Goal: Information Seeking & Learning: Compare options

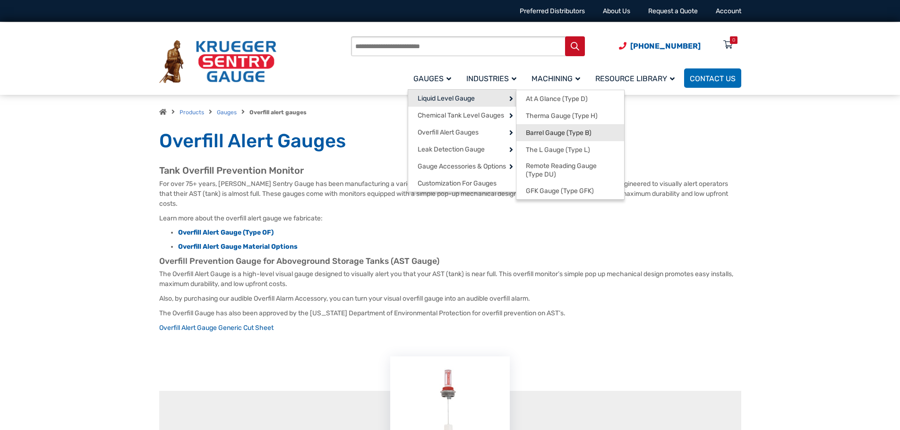
click at [562, 138] on link "Barrel Gauge (Type B)" at bounding box center [570, 132] width 108 height 17
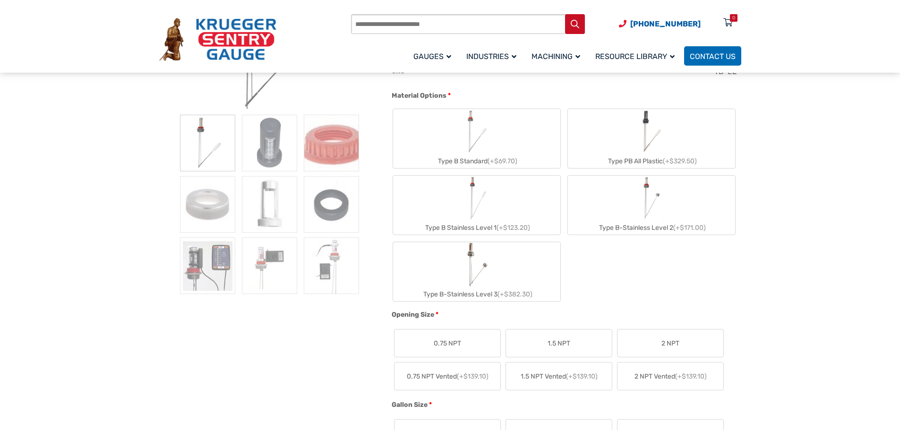
scroll to position [236, 0]
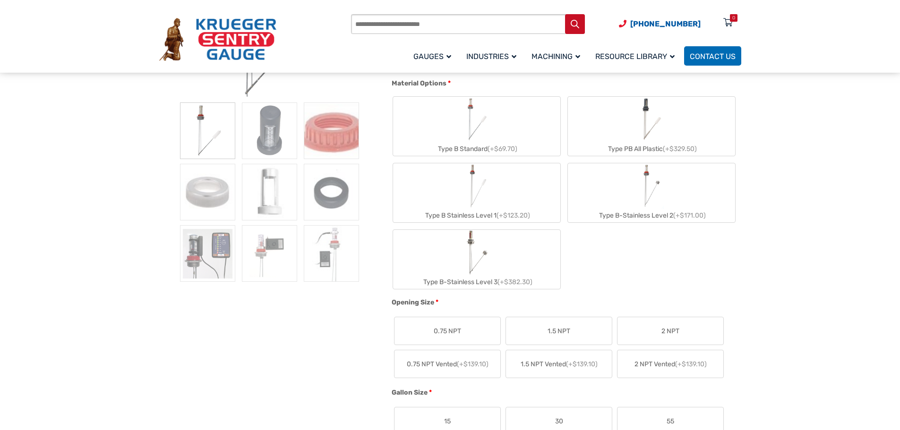
click at [507, 143] on div "Type B Standard (+$69.70)" at bounding box center [476, 149] width 167 height 14
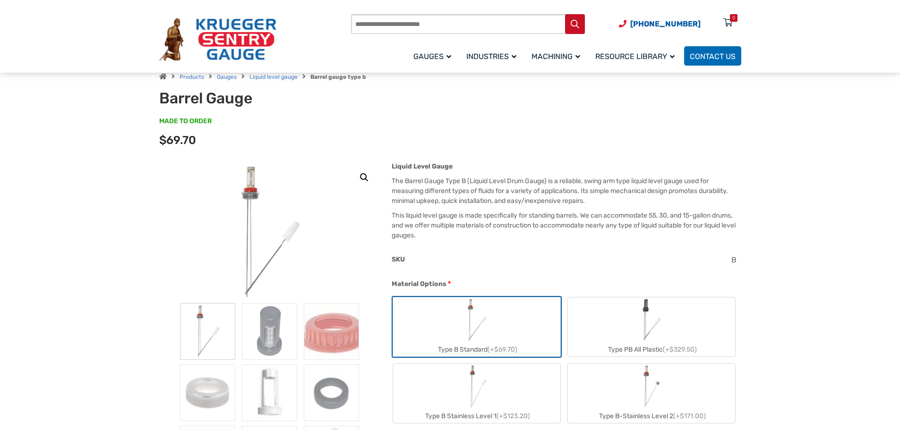
scroll to position [94, 0]
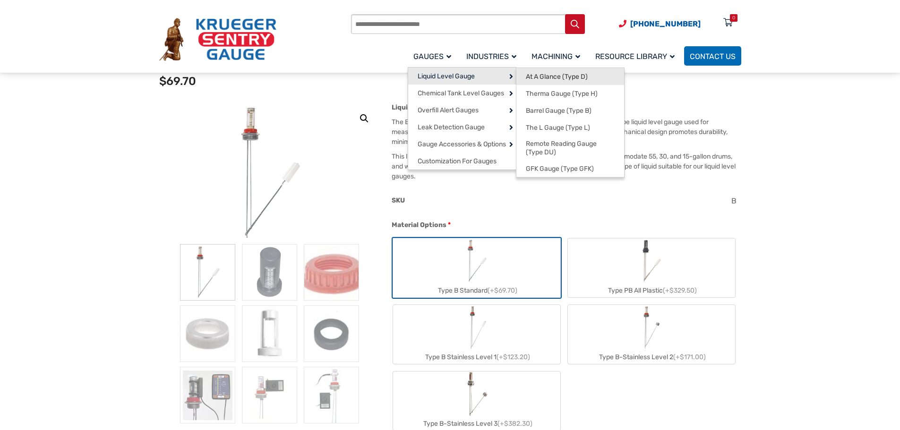
click at [574, 81] on link "At A Glance (Type D)" at bounding box center [570, 76] width 108 height 17
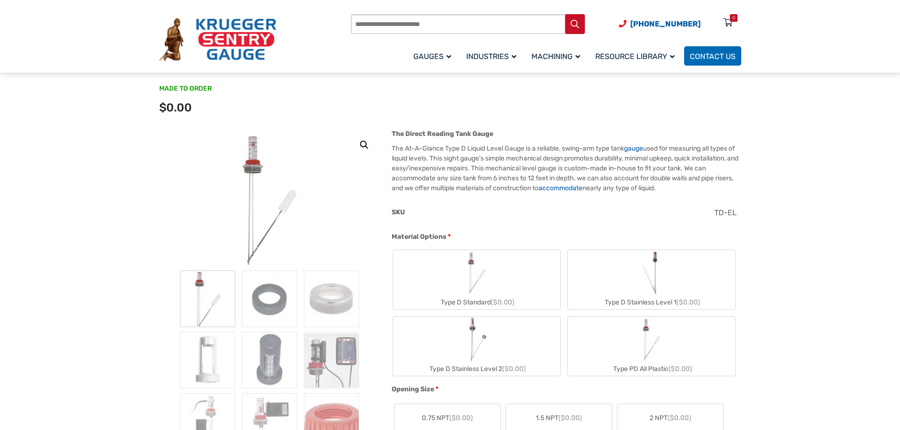
scroll to position [94, 0]
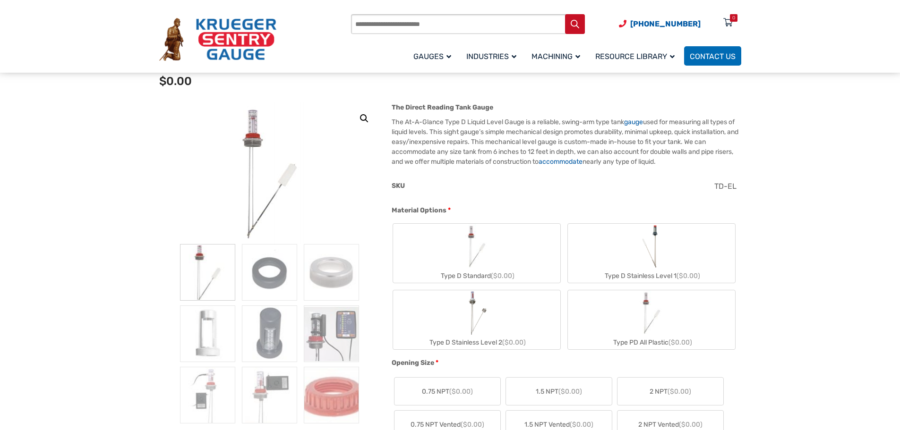
click at [246, 205] on img at bounding box center [269, 174] width 113 height 142
click at [270, 195] on img at bounding box center [269, 174] width 113 height 142
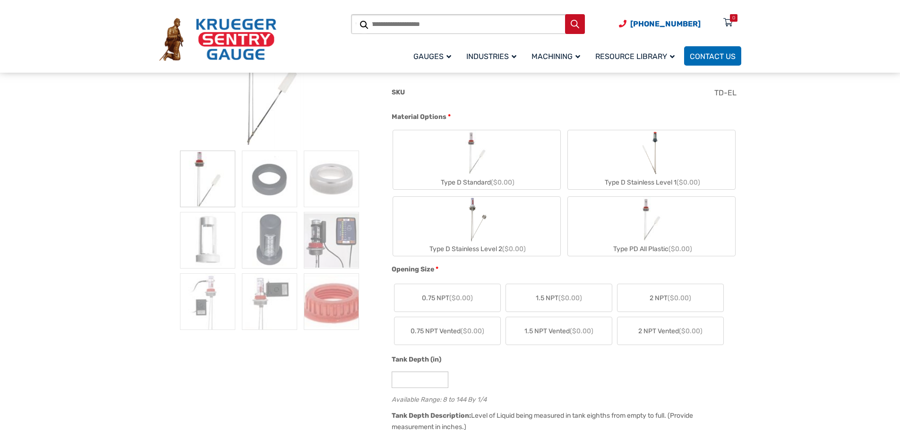
scroll to position [189, 0]
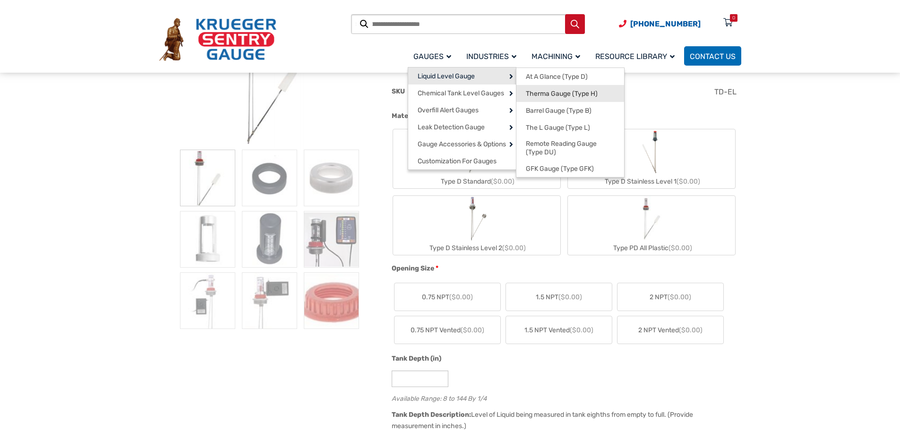
click at [557, 93] on span "Therma Gauge (Type H)" at bounding box center [562, 94] width 72 height 9
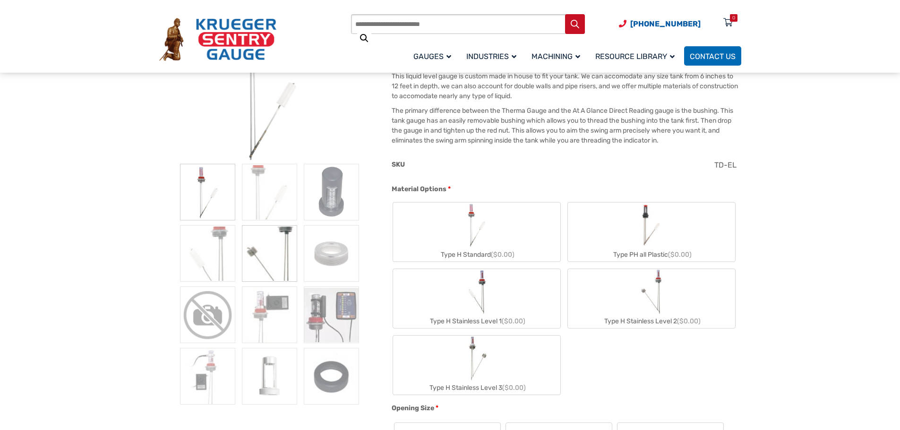
scroll to position [189, 0]
